Goal: Task Accomplishment & Management: Manage account settings

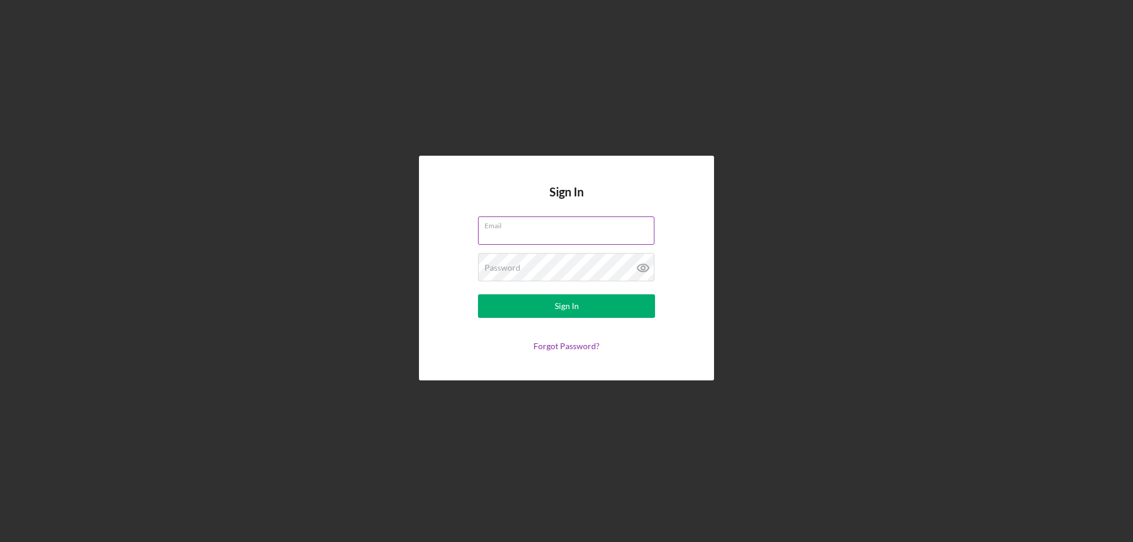
click at [530, 233] on input "Email" at bounding box center [566, 231] width 177 height 28
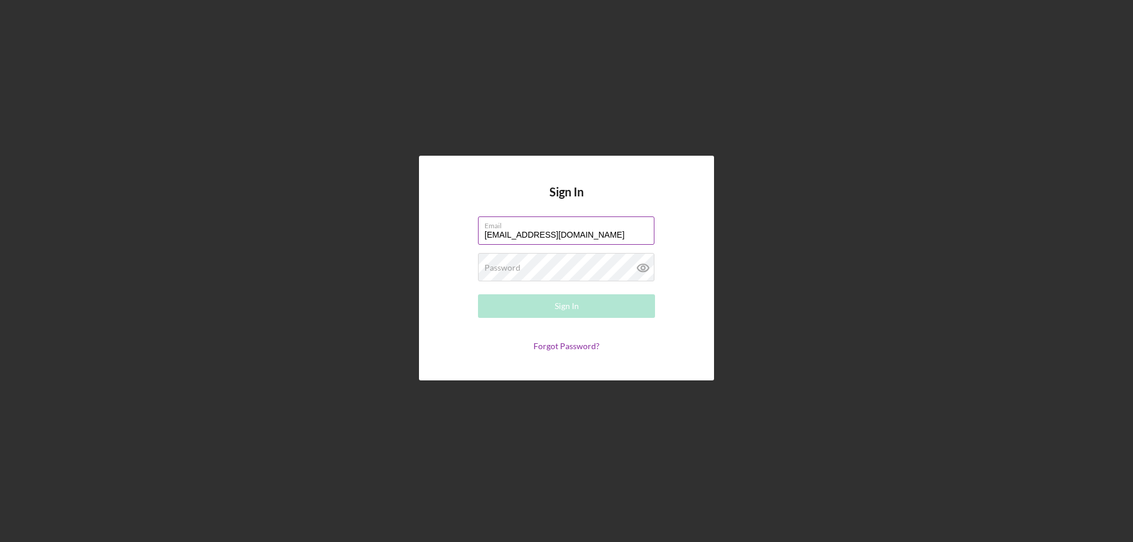
type input "pokwocare@gamil.com"
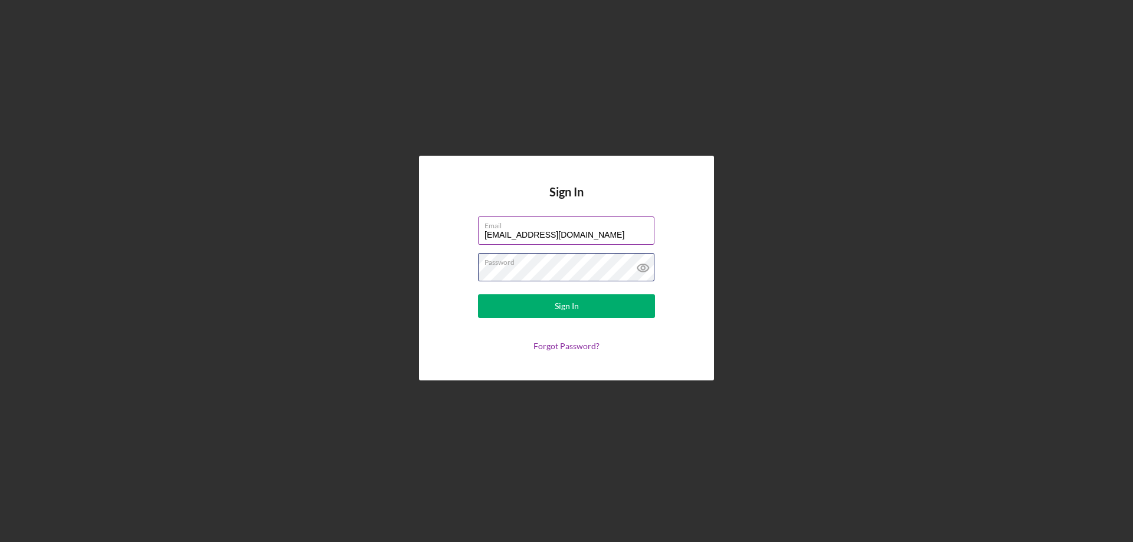
click at [478, 295] on button "Sign In" at bounding box center [566, 307] width 177 height 24
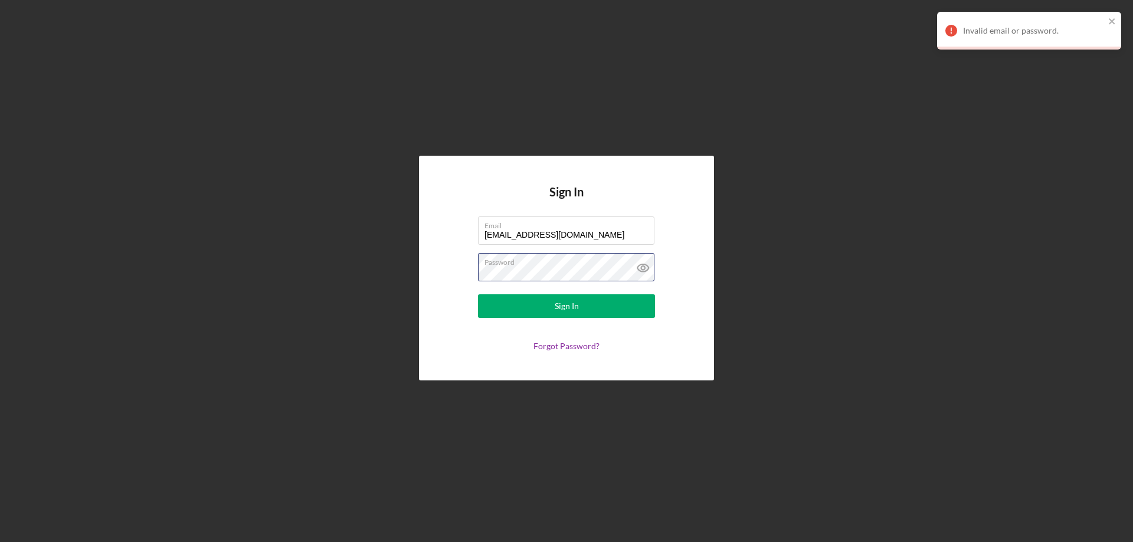
click at [228, 305] on div "Sign In Email pokwocare@gamil.com Password Sign In Forgot Password?" at bounding box center [567, 268] width 1122 height 537
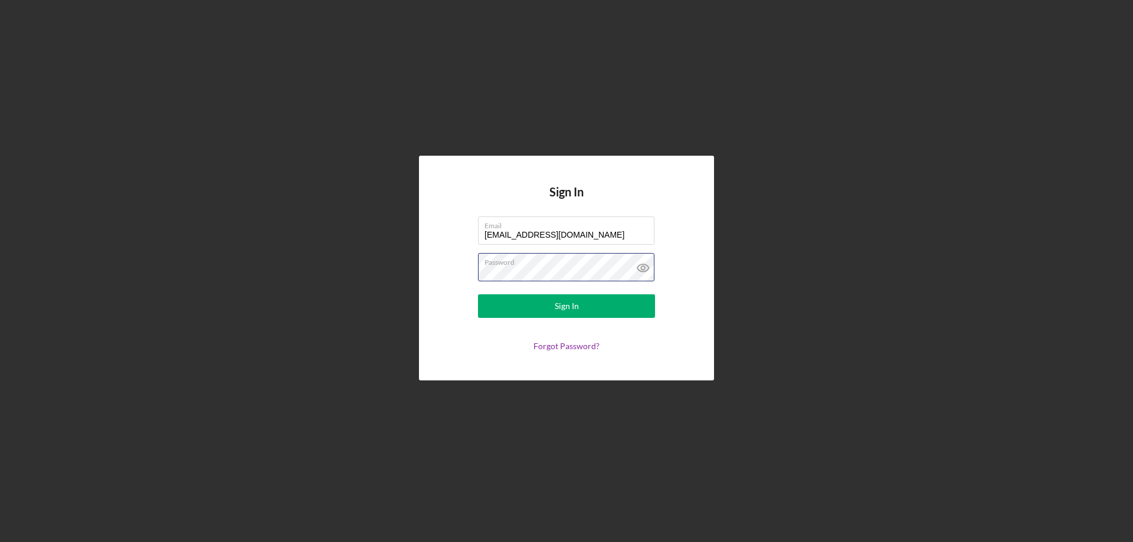
click at [478, 295] on button "Sign In" at bounding box center [566, 307] width 177 height 24
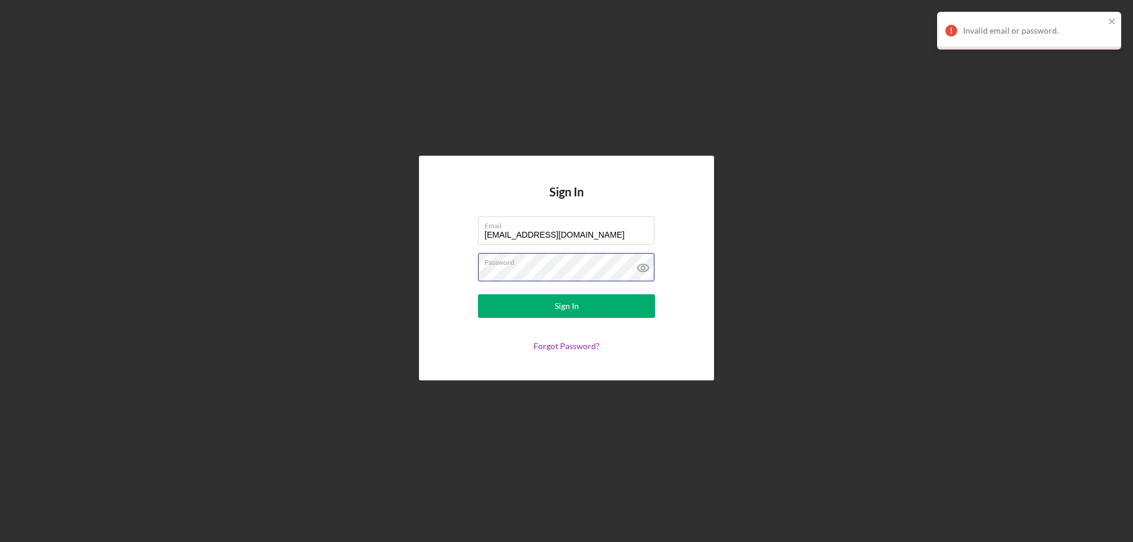
click at [478, 295] on button "Sign In" at bounding box center [566, 307] width 177 height 24
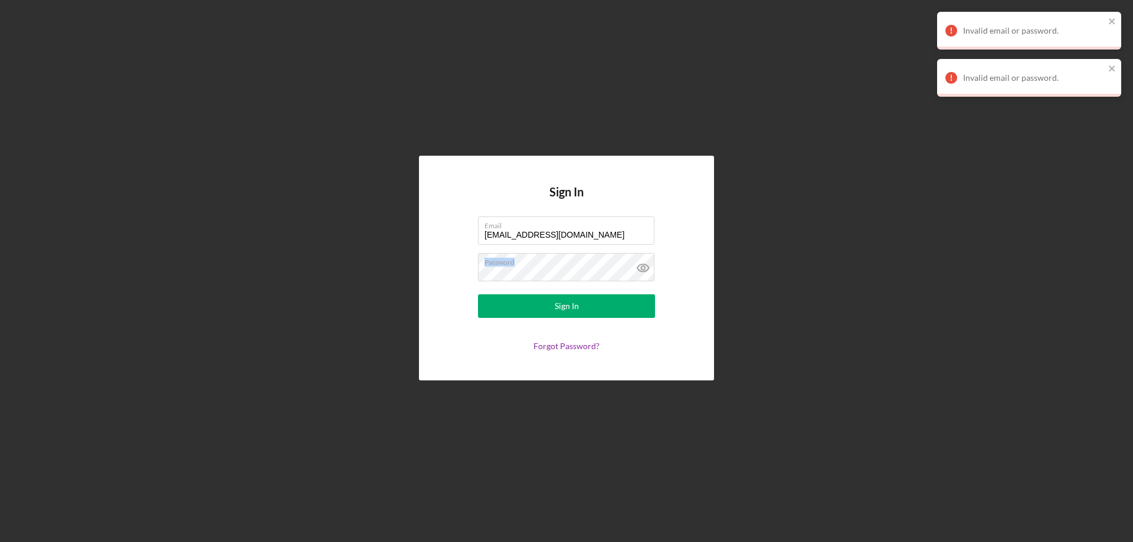
drag, startPoint x: 548, startPoint y: 265, endPoint x: 217, endPoint y: 252, distance: 330.8
click at [217, 252] on div "Sign In Email pokwocare@gamil.com Password Sign In Forgot Password?" at bounding box center [567, 268] width 1122 height 537
click at [557, 348] on link "Forgot Password?" at bounding box center [567, 346] width 66 height 10
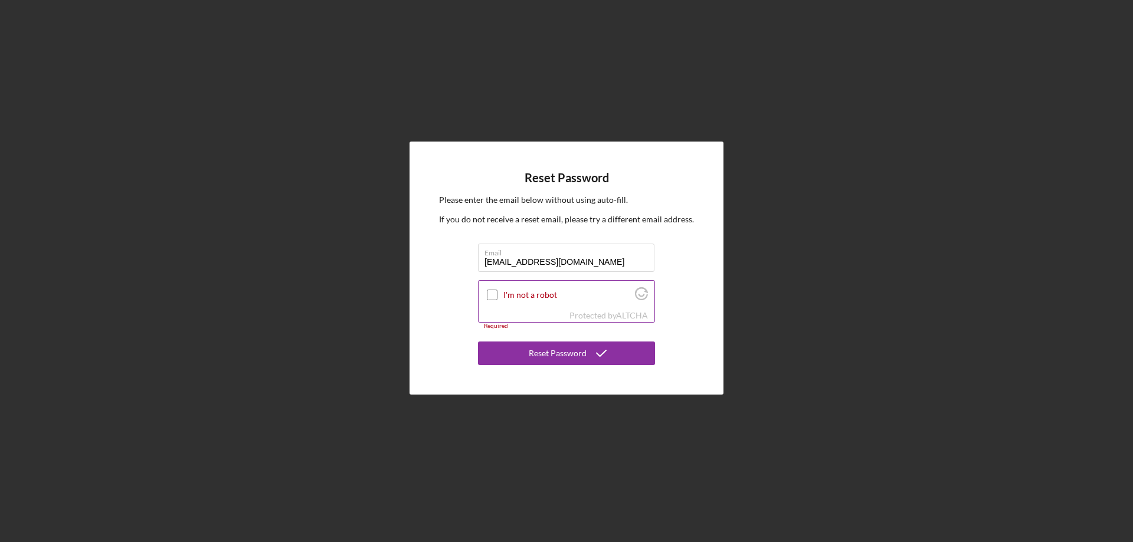
type input "[EMAIL_ADDRESS][DOMAIN_NAME]"
click at [495, 296] on input "I'm not a robot" at bounding box center [492, 295] width 11 height 11
checkbox input "true"
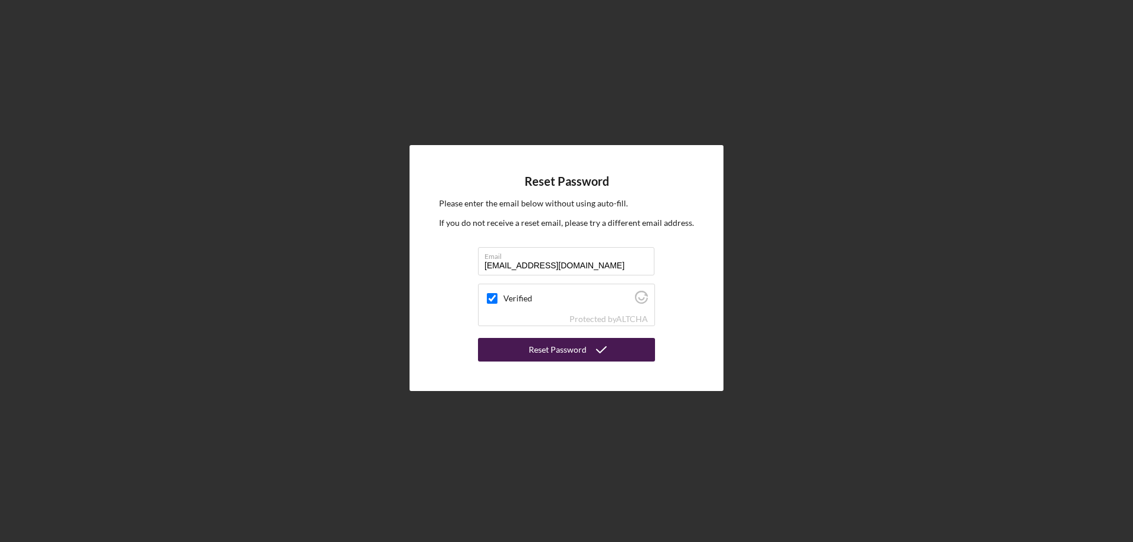
click at [577, 349] on div "Reset Password" at bounding box center [558, 350] width 58 height 24
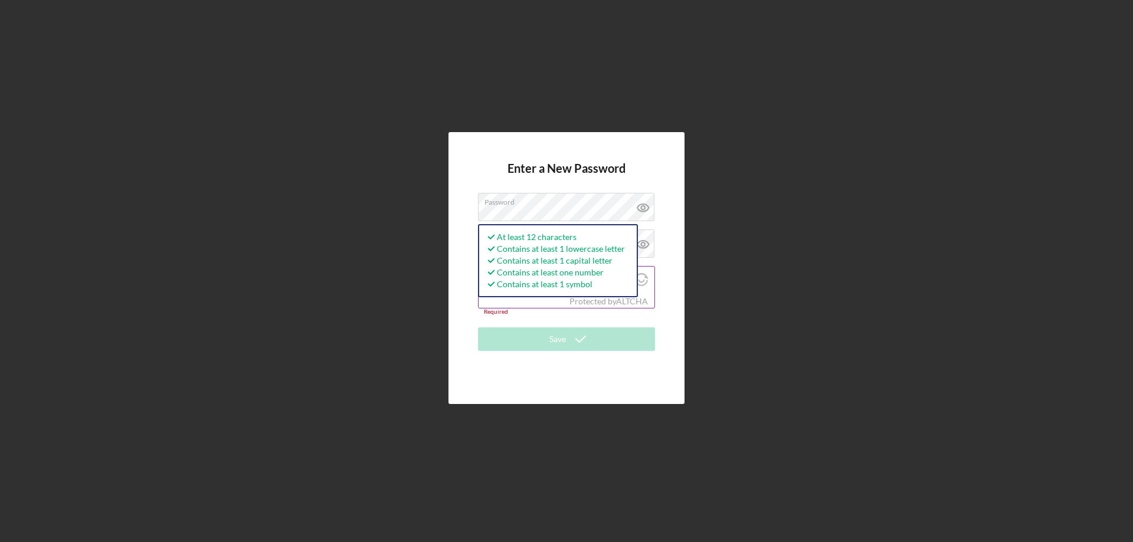
click at [540, 307] on div "Protected by [PERSON_NAME]" at bounding box center [567, 301] width 176 height 13
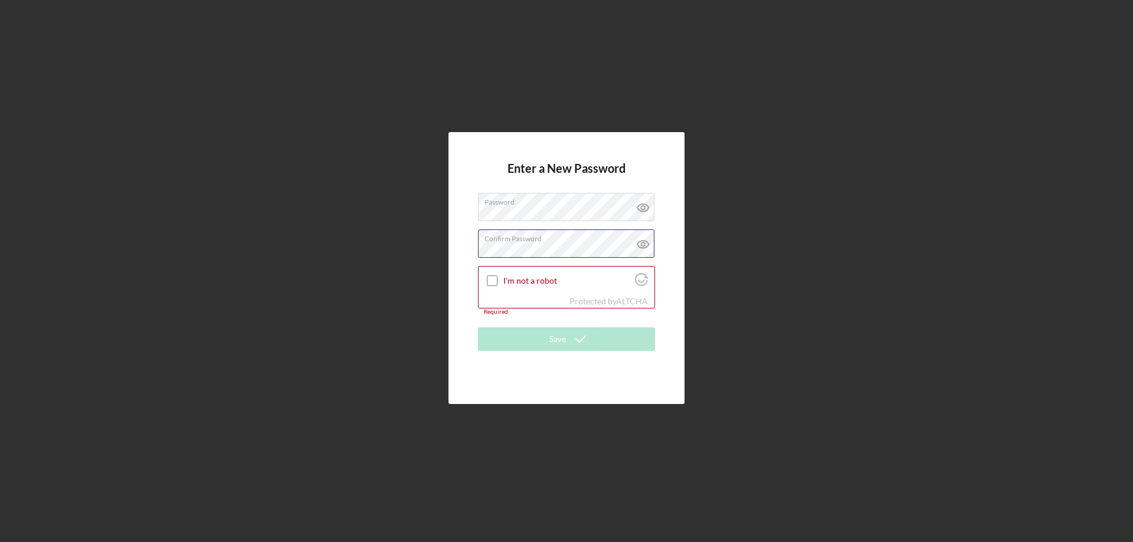
click at [316, 264] on div "Enter a New Password Password Confirm Password Passwords do not match. I'm not …" at bounding box center [567, 268] width 1122 height 537
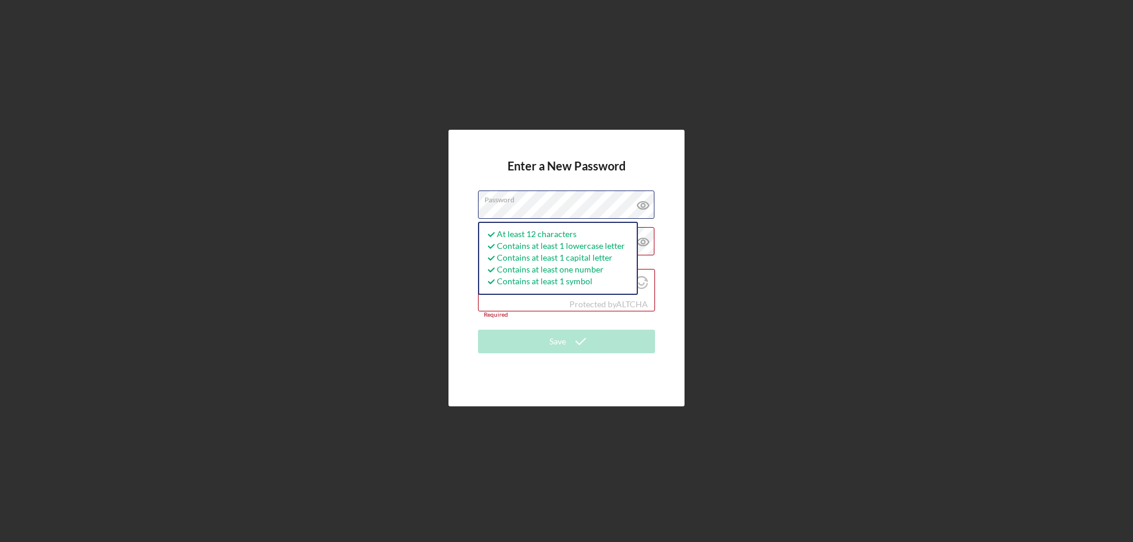
click at [414, 227] on div "Enter a New Password Password At least 12 characters Contains at least 1 lowerc…" at bounding box center [567, 268] width 1122 height 537
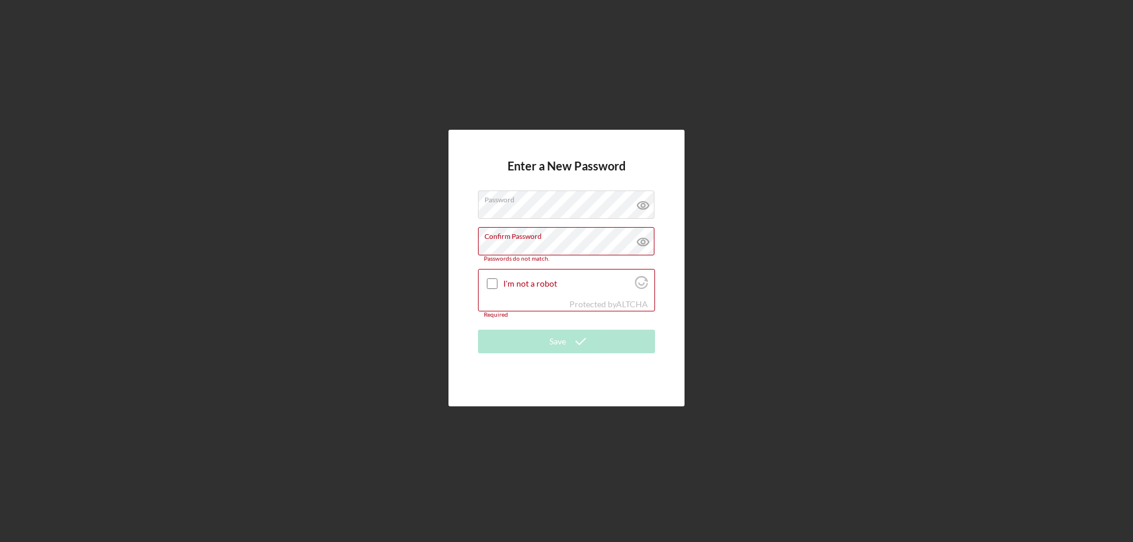
drag, startPoint x: 600, startPoint y: 174, endPoint x: 594, endPoint y: 181, distance: 8.8
click at [600, 175] on h4 "Enter a New Password" at bounding box center [567, 174] width 118 height 31
click at [342, 269] on div "Enter a New Password Password Confirm Password Passwords do not match. I'm not …" at bounding box center [567, 268] width 1122 height 537
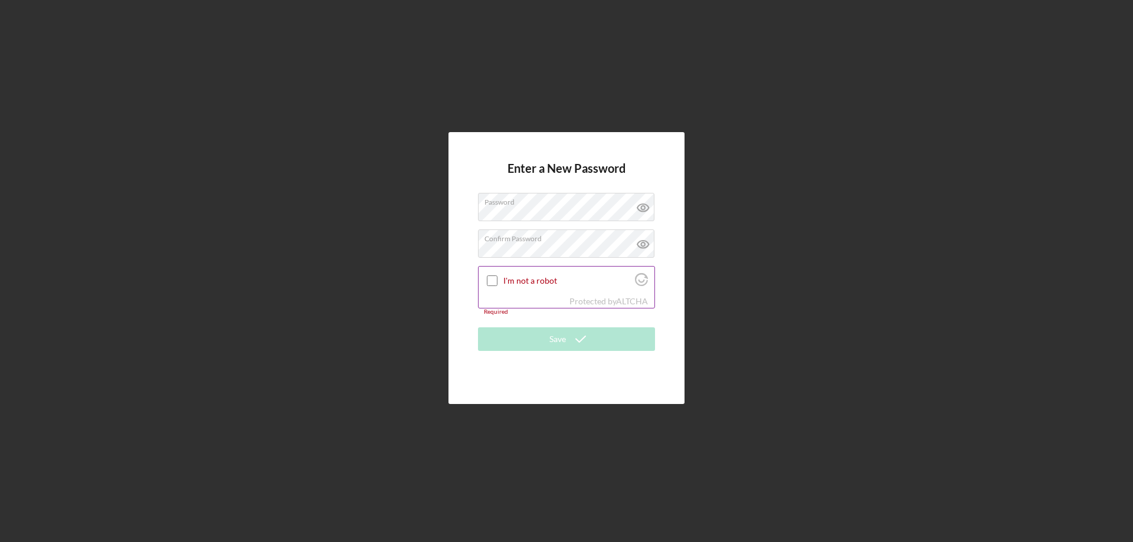
click at [488, 285] on input "I'm not a robot" at bounding box center [492, 281] width 11 height 11
checkbox input "true"
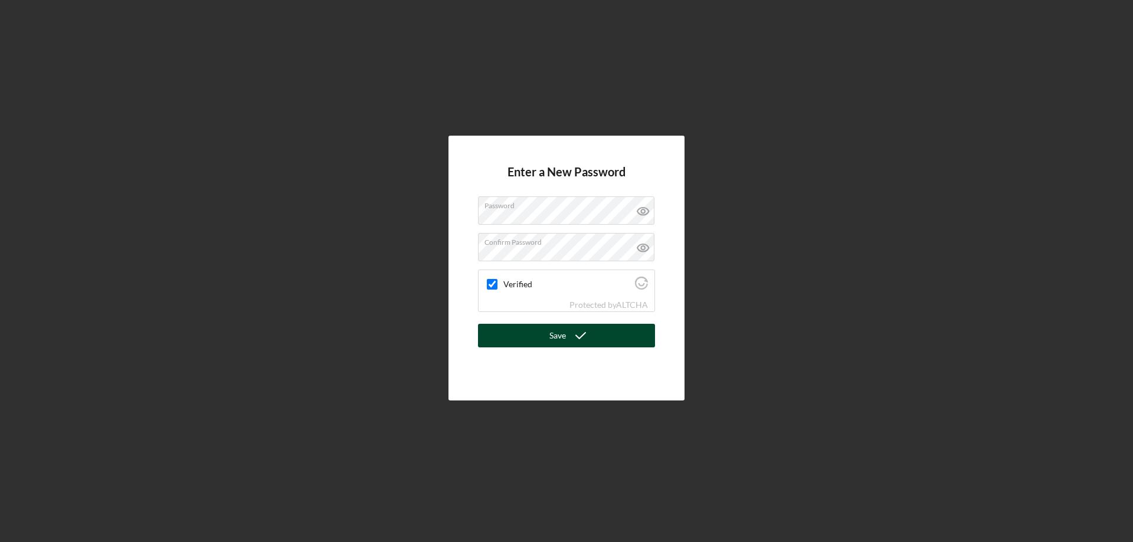
click at [543, 338] on button "Save" at bounding box center [566, 336] width 177 height 24
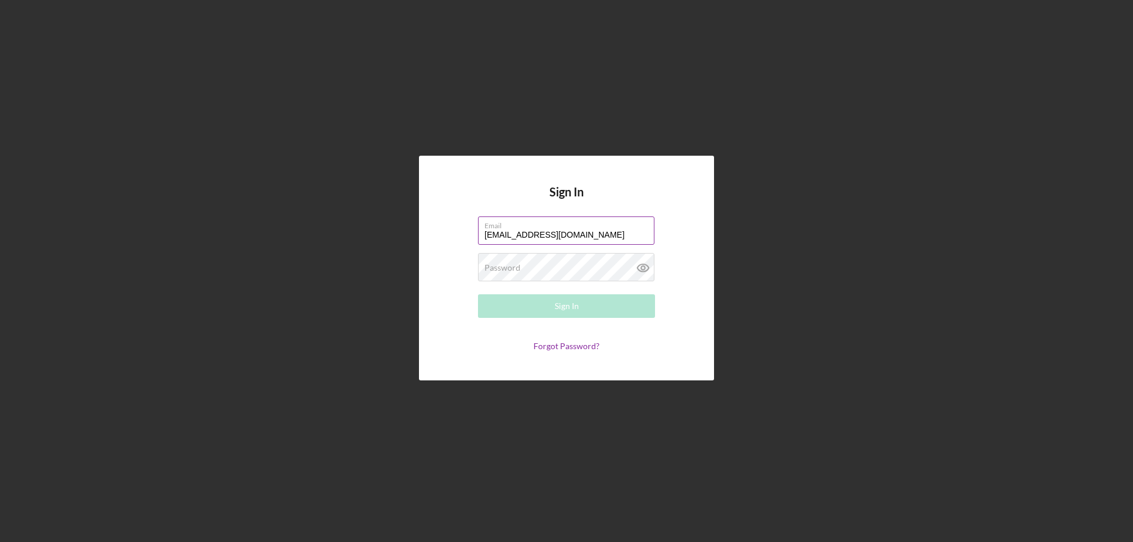
type input "[EMAIL_ADDRESS][DOMAIN_NAME]"
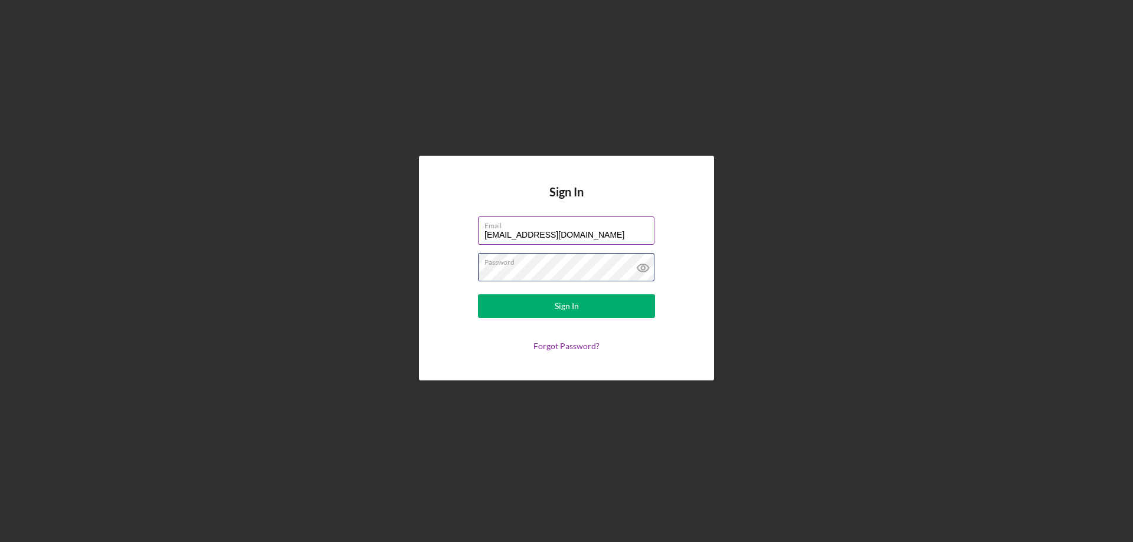
click at [478, 295] on button "Sign In" at bounding box center [566, 307] width 177 height 24
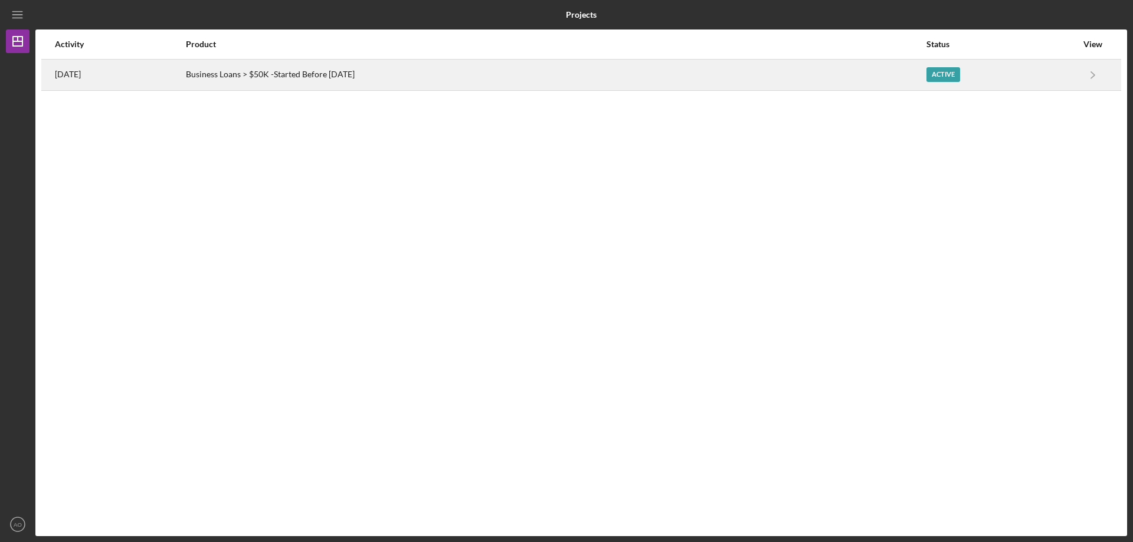
click at [315, 72] on div "Business Loans > $50K -Started Before [DATE]" at bounding box center [556, 75] width 740 height 30
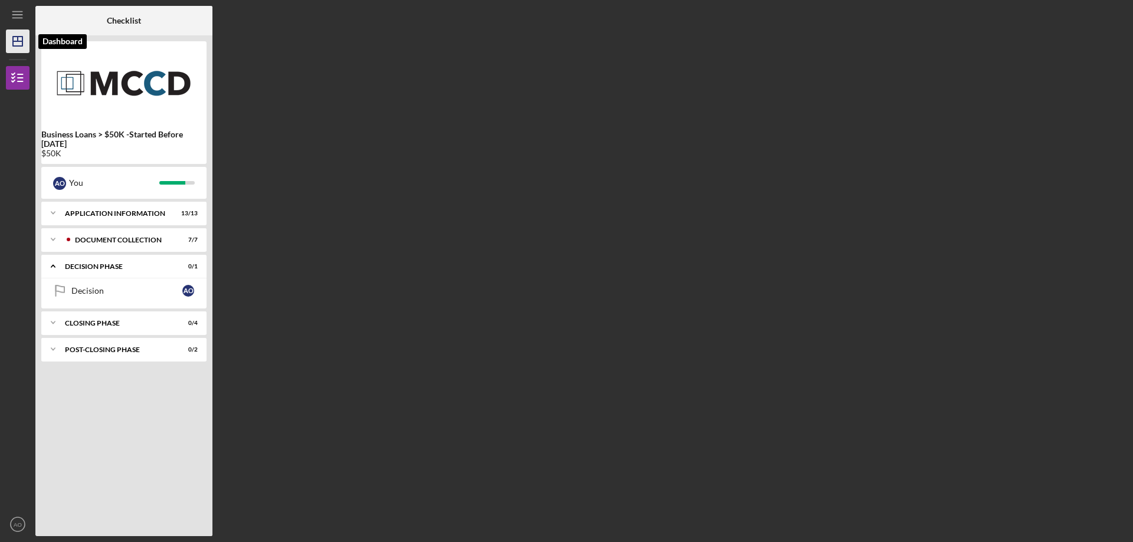
click at [22, 34] on icon "Icon/Dashboard" at bounding box center [18, 42] width 30 height 30
